Goal: Navigation & Orientation: Find specific page/section

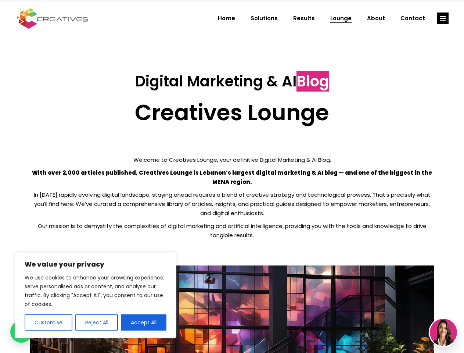
click at [232, 176] on p "With over 2,000 articles published, Creatives Lounge is Lebanon’s largest digit…" at bounding box center [232, 177] width 404 height 18
click at [48, 322] on button "Customise" at bounding box center [49, 322] width 48 height 16
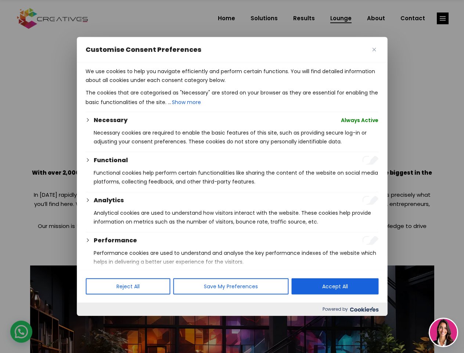
click at [96, 322] on div at bounding box center [232, 176] width 464 height 353
click at [144, 85] on p "We use cookies to help you navigate efficiently and perform certain functions. …" at bounding box center [232, 76] width 293 height 18
click at [443, 18] on div at bounding box center [232, 176] width 464 height 353
click at [444, 332] on img at bounding box center [443, 332] width 27 height 27
